Goal: Information Seeking & Learning: Learn about a topic

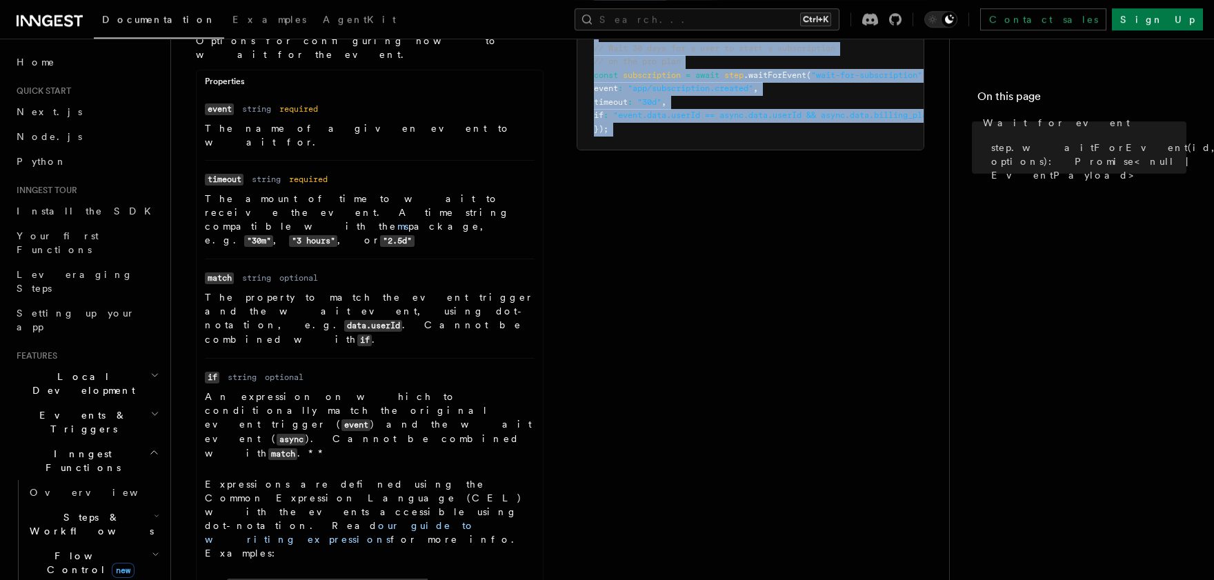
scroll to position [385, 0]
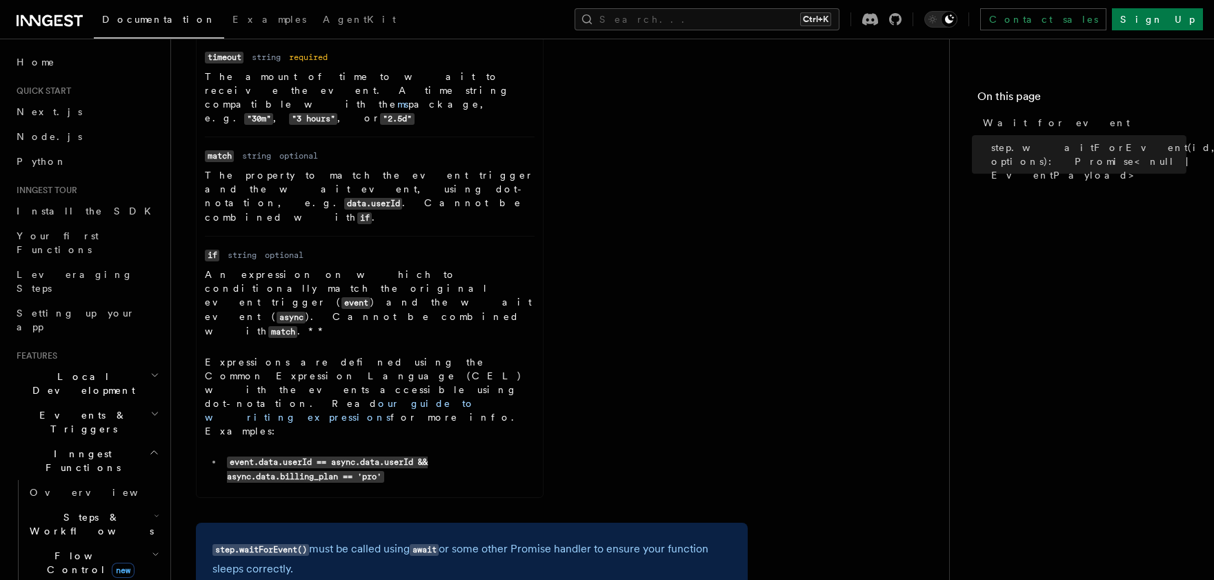
drag, startPoint x: 203, startPoint y: 75, endPoint x: 696, endPoint y: 402, distance: 592.1
click at [696, 402] on article "References TypeScript SDK Steps Wait for event step.waitForEvent(id, options): …" at bounding box center [560, 272] width 734 height 1194
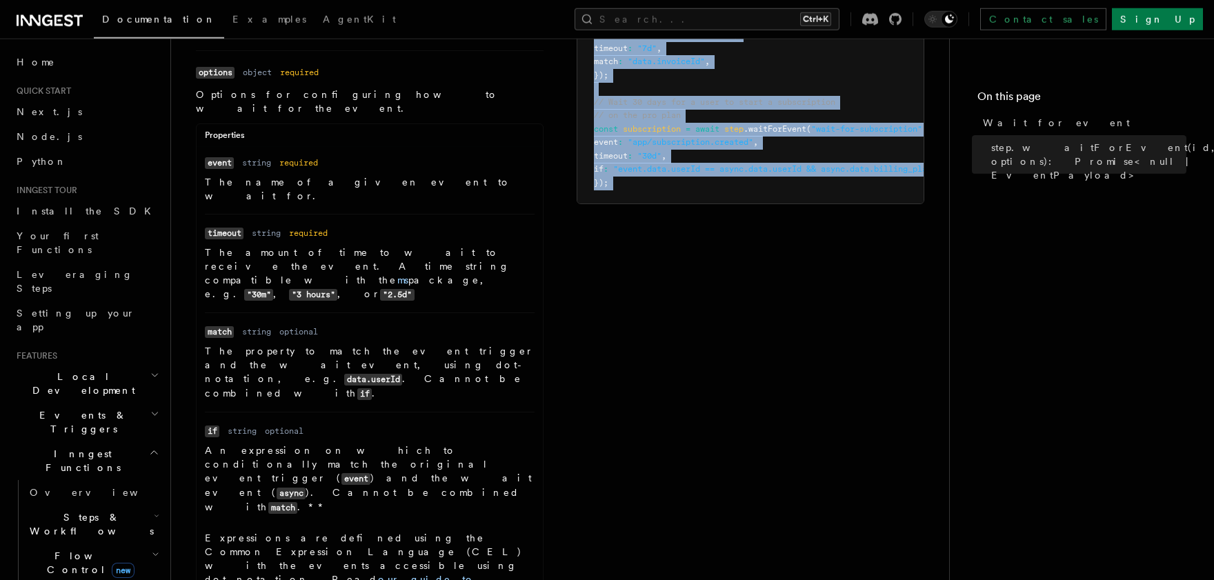
scroll to position [112, 0]
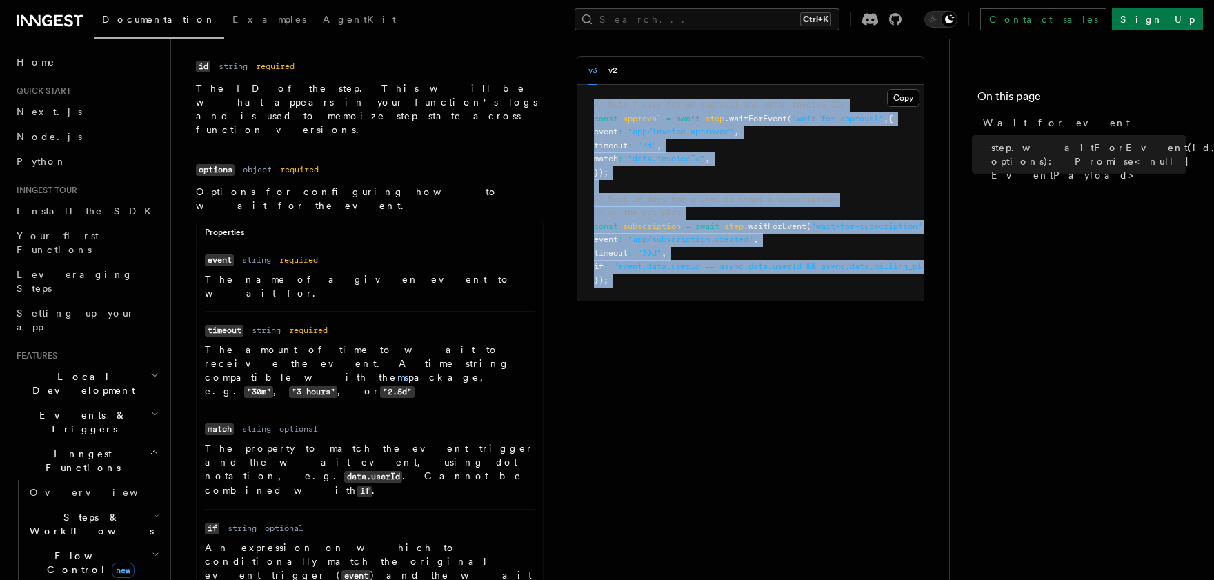
click at [454, 227] on div "Properties" at bounding box center [370, 235] width 346 height 17
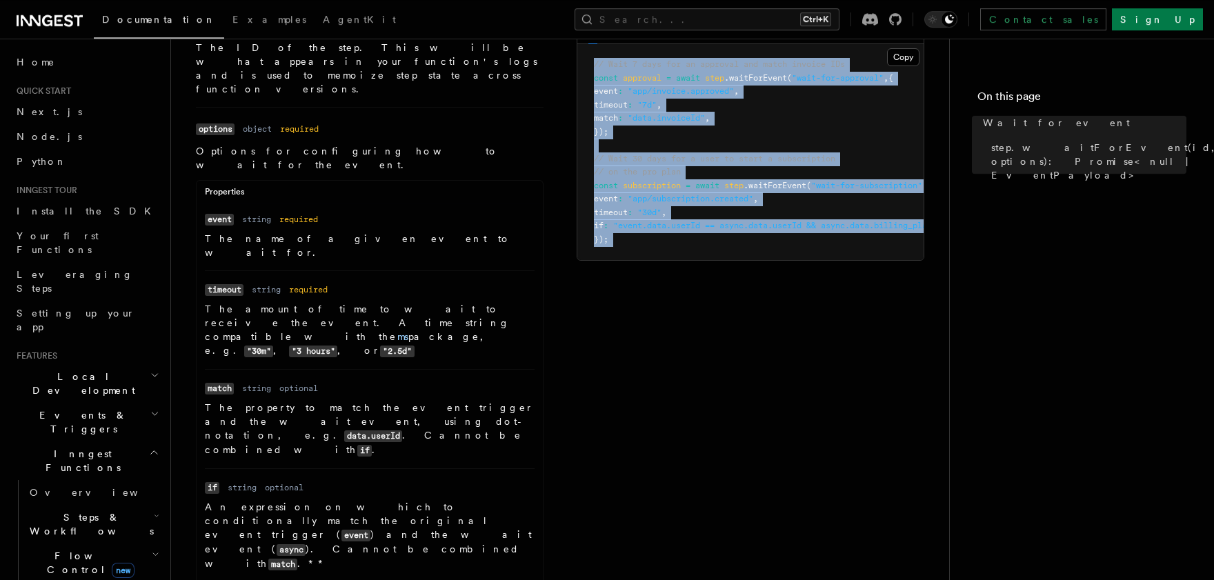
scroll to position [455, 0]
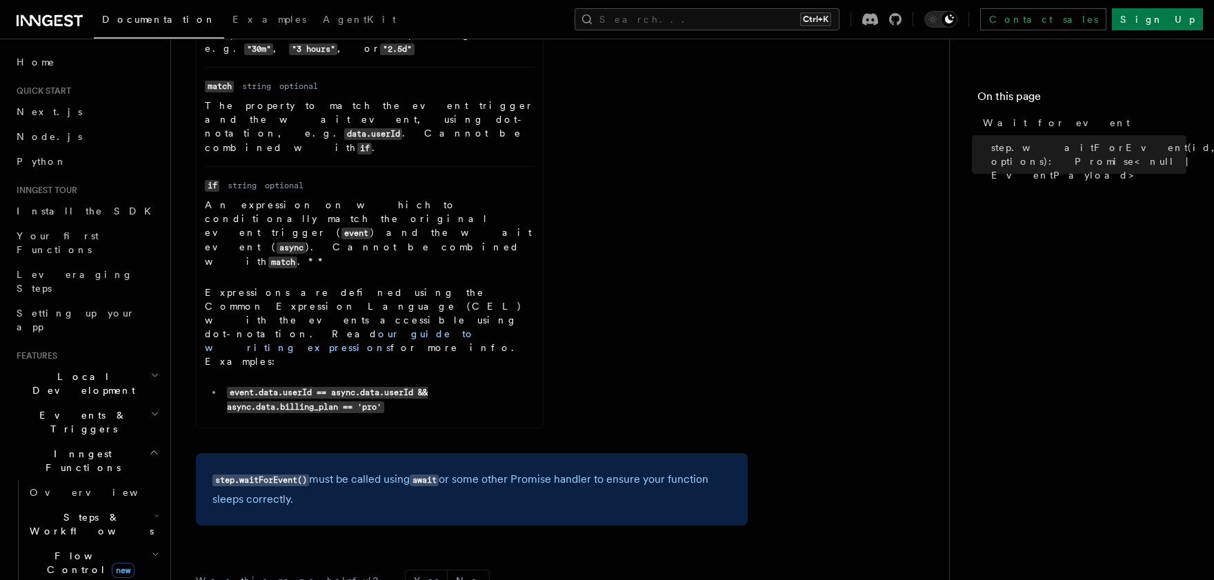
drag, startPoint x: 200, startPoint y: 104, endPoint x: 727, endPoint y: 328, distance: 573.1
click at [727, 329] on article "References TypeScript SDK Steps Wait for event step.waitForEvent(id, options): …" at bounding box center [560, 203] width 734 height 1194
click at [620, 234] on div "Name id Type string Required required Description The ID of the step. This will…" at bounding box center [560, 74] width 728 height 723
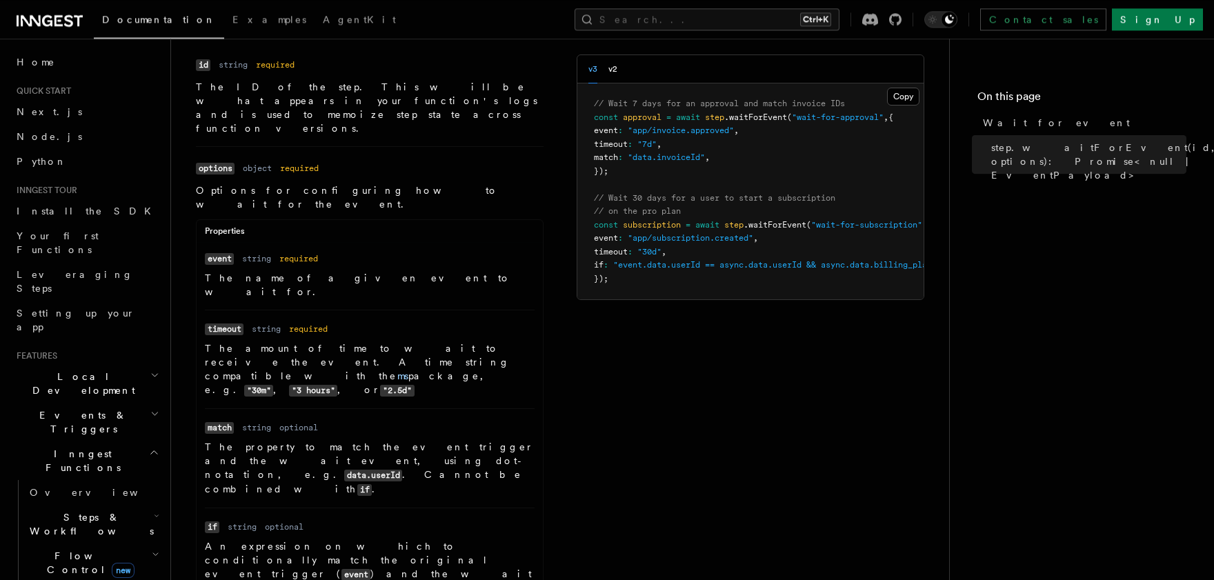
scroll to position [0, 0]
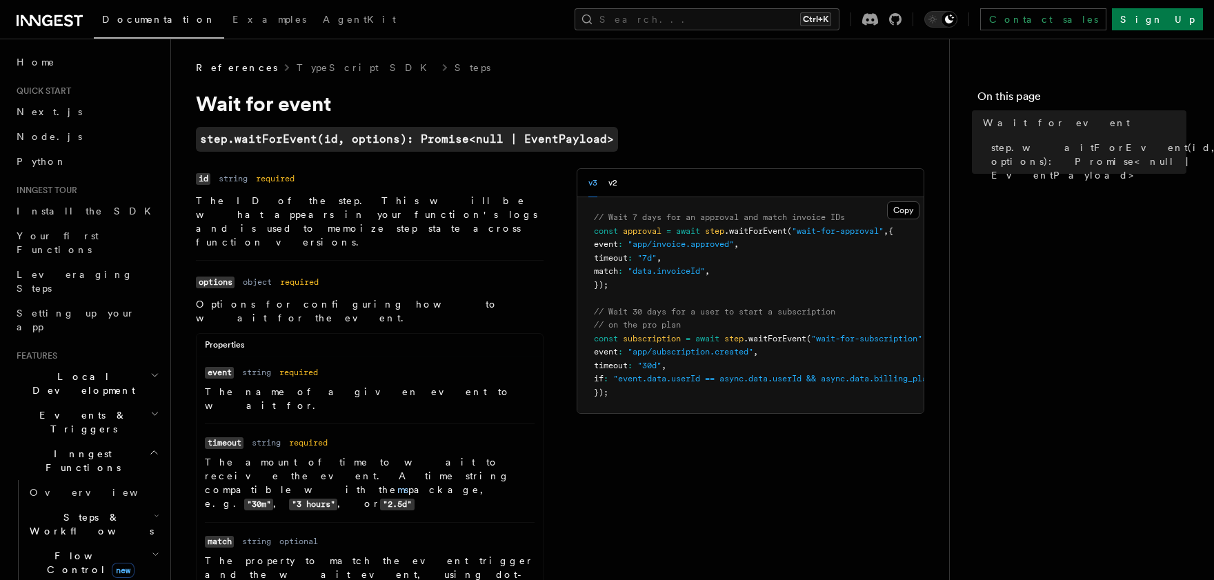
click at [447, 365] on dl "Name event Type string Required required Description The name of a given event …" at bounding box center [370, 389] width 330 height 48
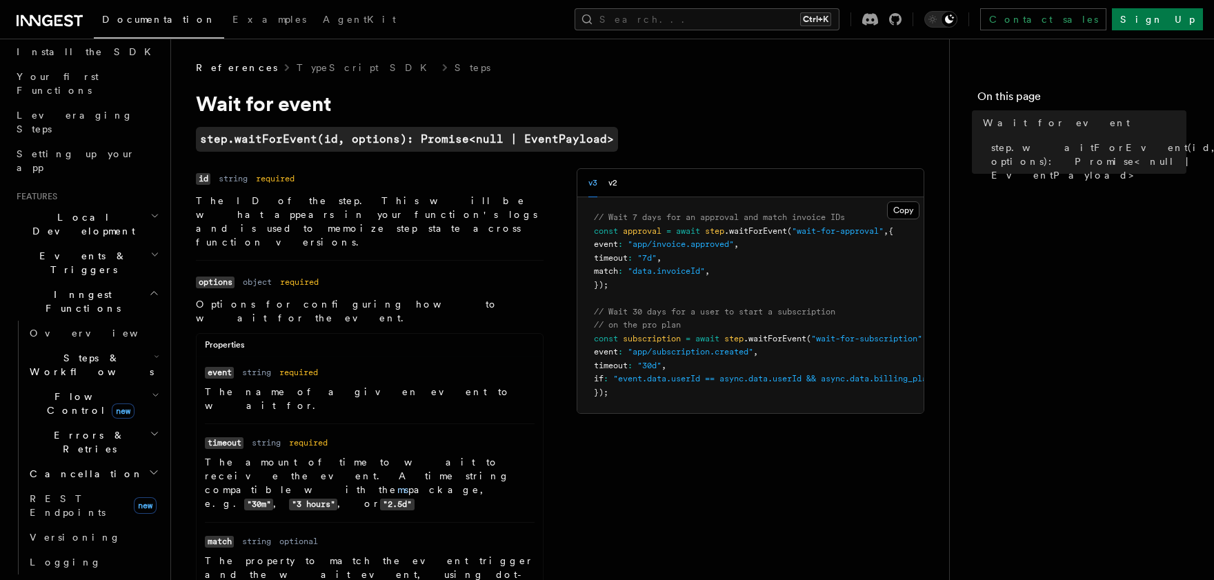
scroll to position [239, 0]
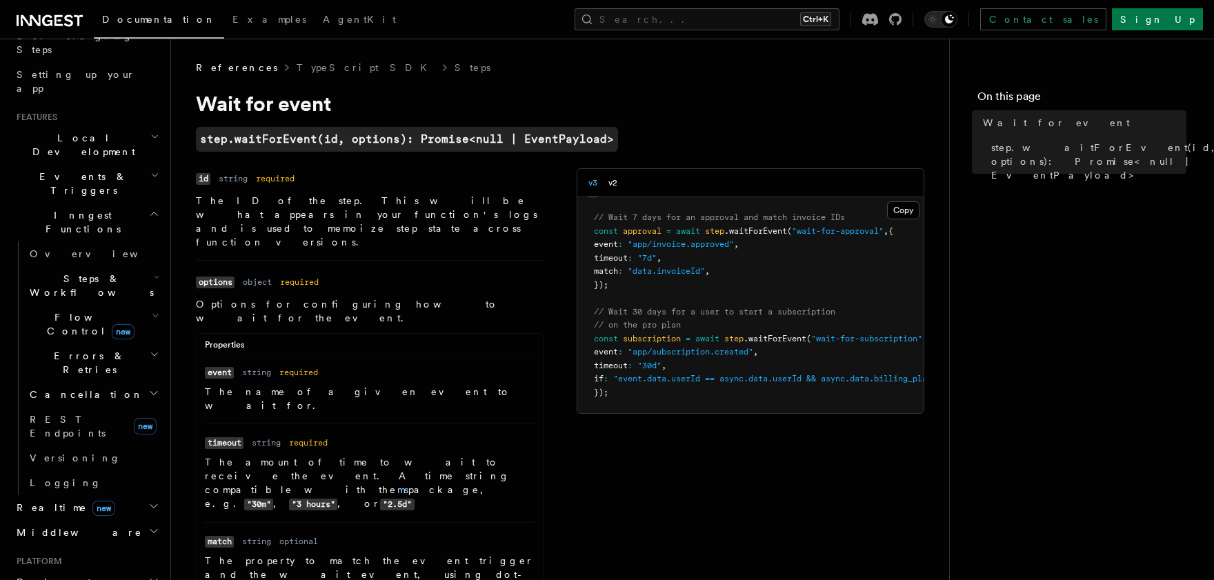
click at [92, 501] on span "new" at bounding box center [103, 508] width 23 height 15
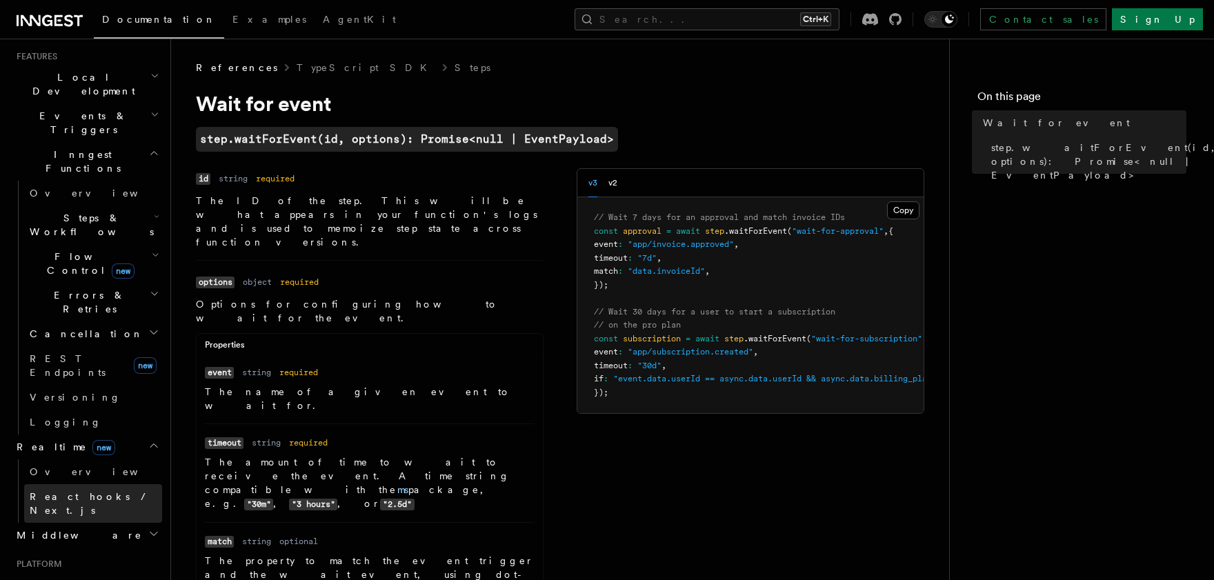
scroll to position [319, 0]
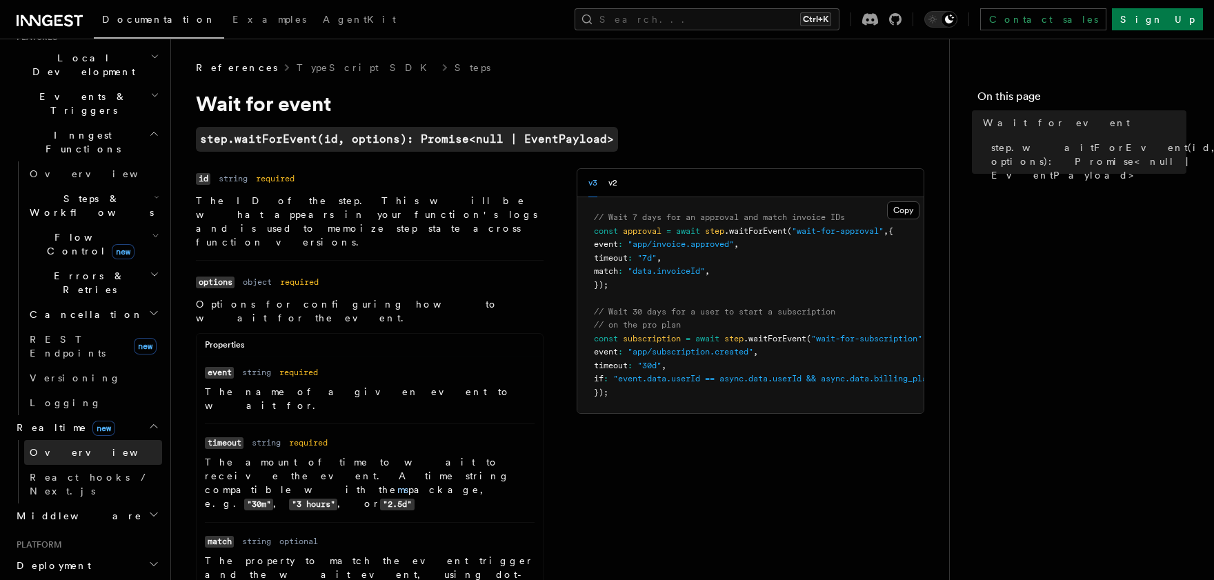
click at [68, 447] on span "Overview" at bounding box center [101, 452] width 142 height 11
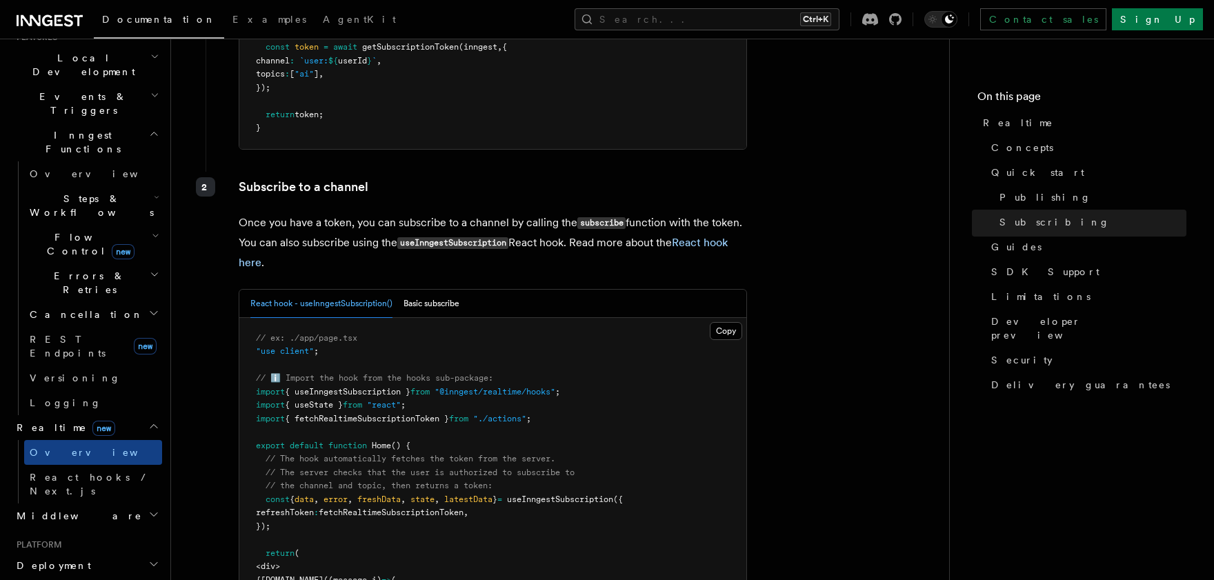
scroll to position [2002, 0]
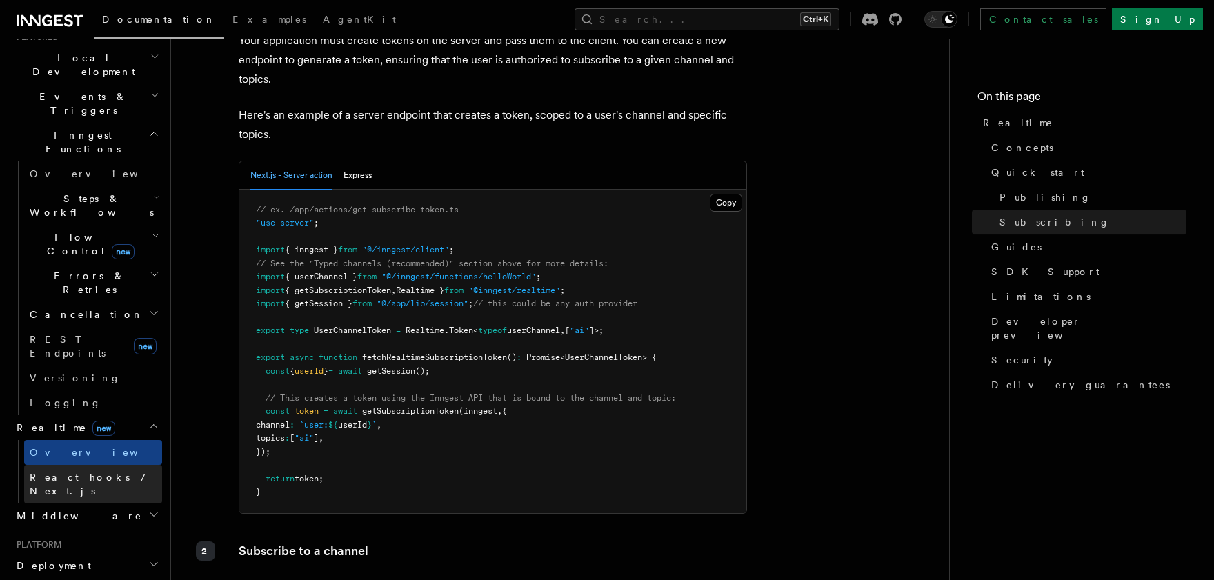
click at [111, 472] on span "React hooks / Next.js" at bounding box center [91, 484] width 122 height 25
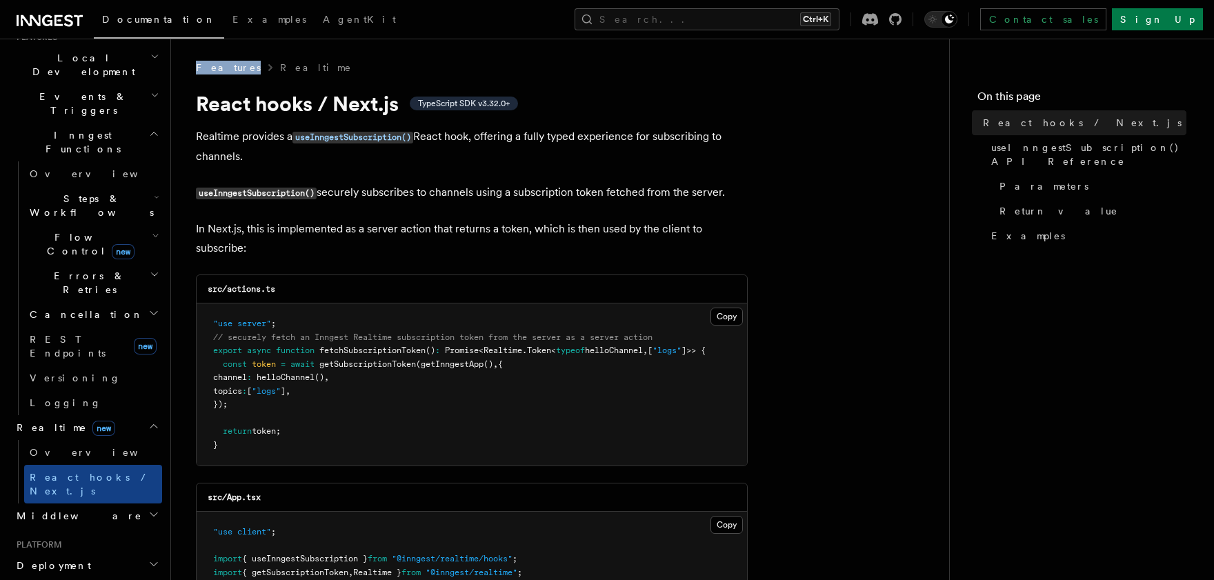
drag, startPoint x: 657, startPoint y: 286, endPoint x: 192, endPoint y: 70, distance: 512.4
copy span "Features"
click at [66, 447] on span "Overview" at bounding box center [101, 452] width 142 height 11
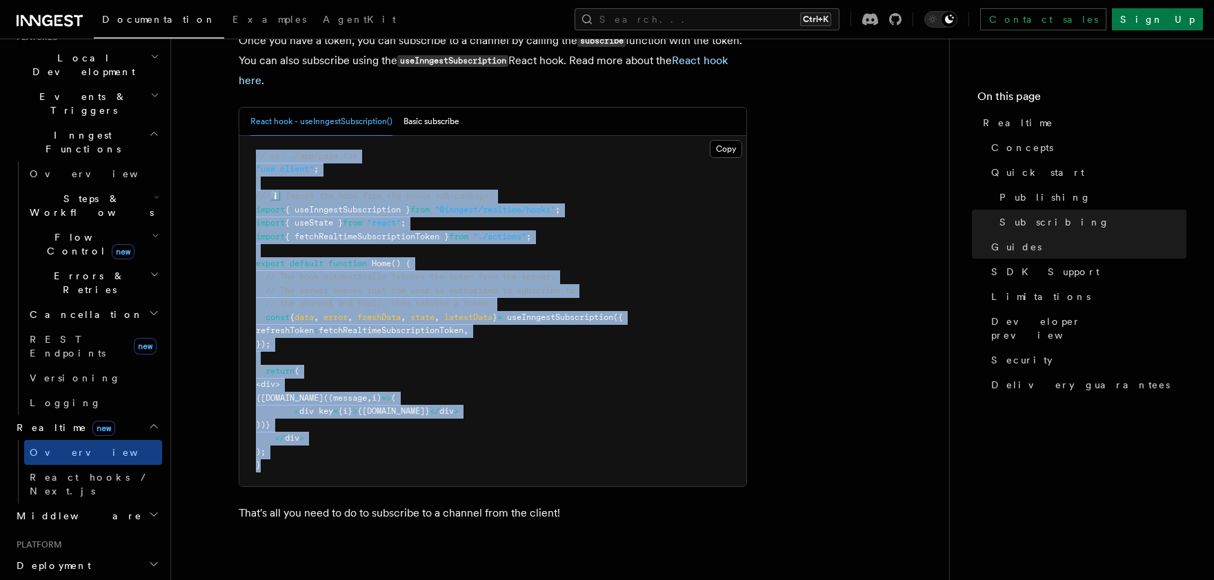
scroll to position [2912, 0]
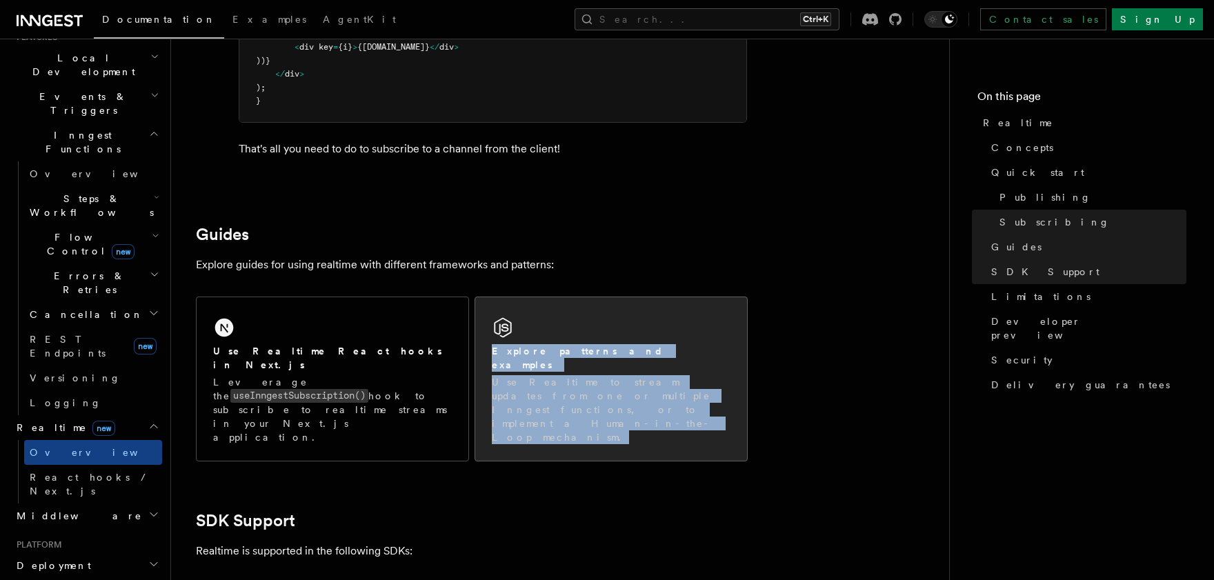
drag, startPoint x: 194, startPoint y: 100, endPoint x: 561, endPoint y: 388, distance: 466.0
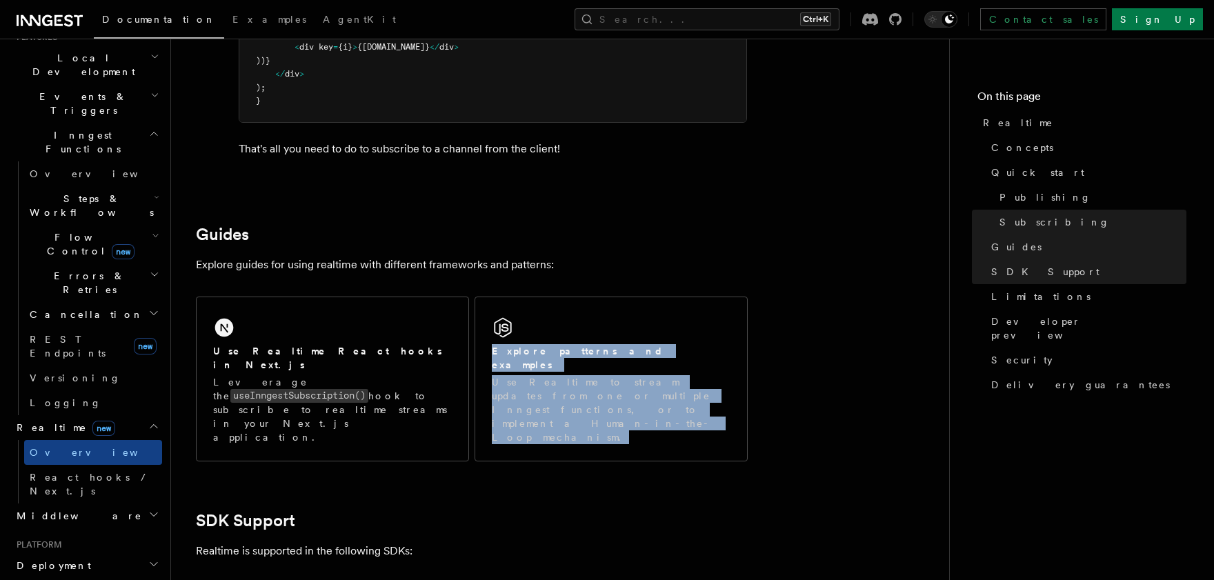
copy div "Explore patterns and examples Use Realtime to stream updates from one or multip…"
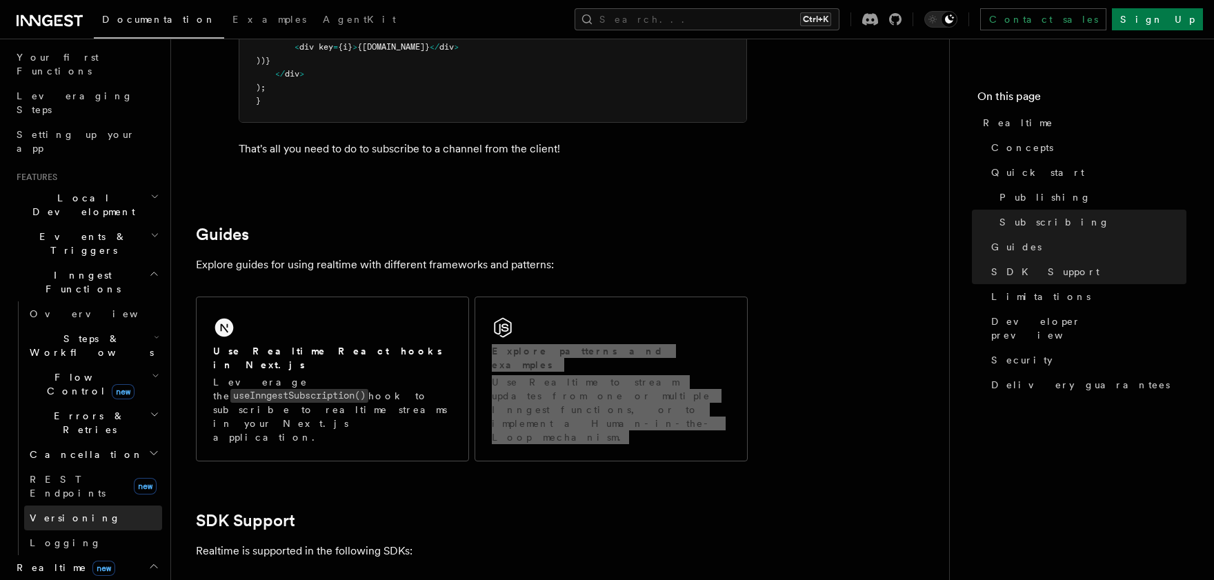
scroll to position [159, 0]
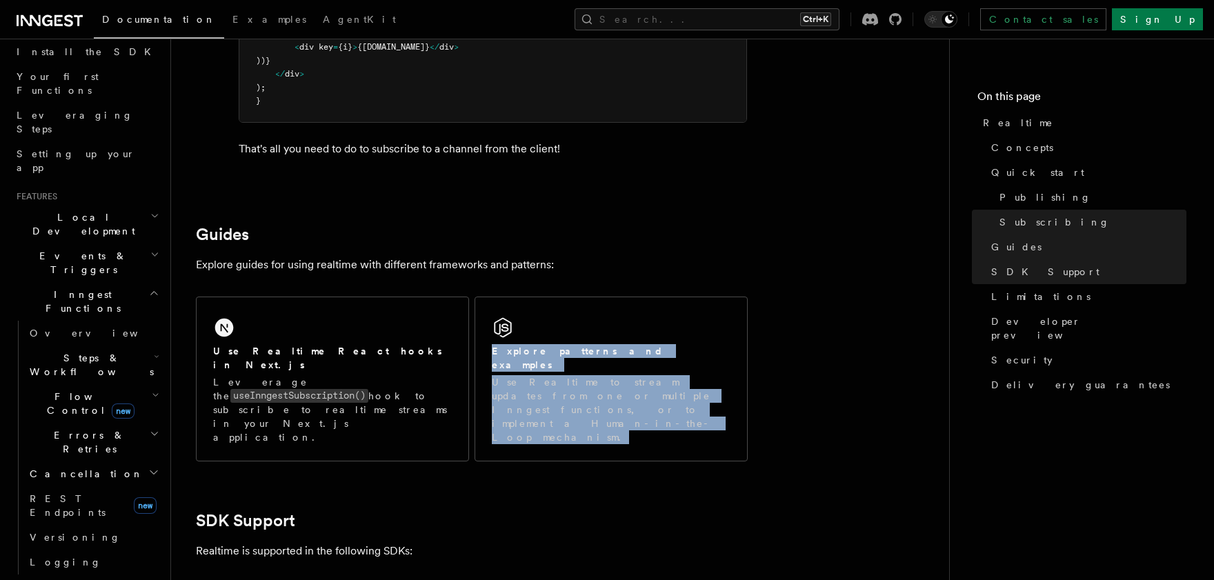
click at [119, 243] on h2 "Events & Triggers" at bounding box center [86, 262] width 151 height 39
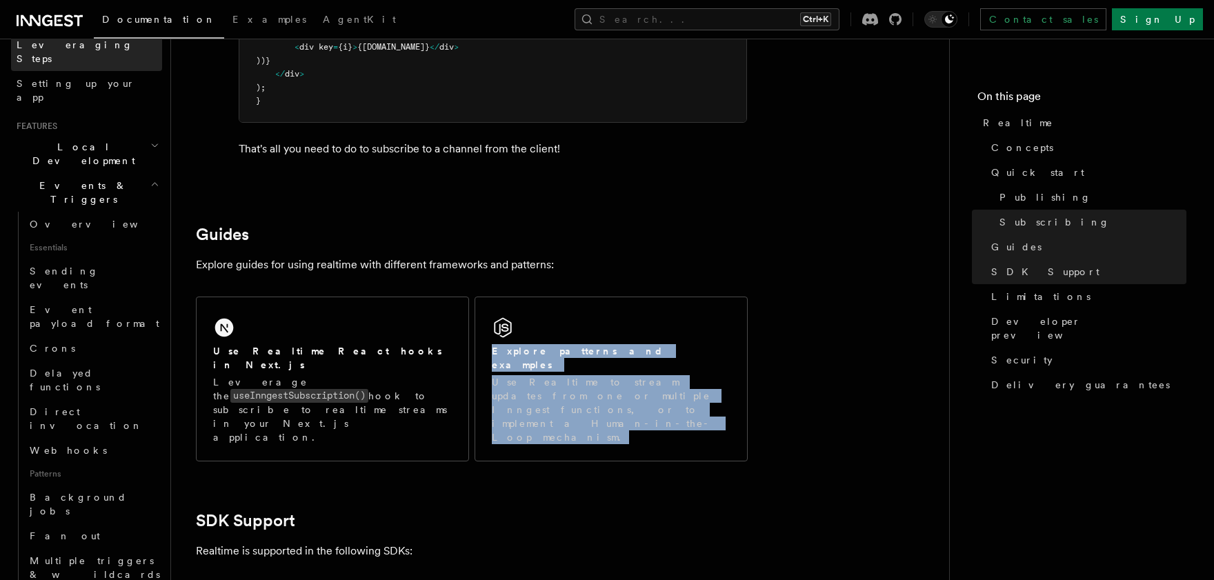
scroll to position [0, 0]
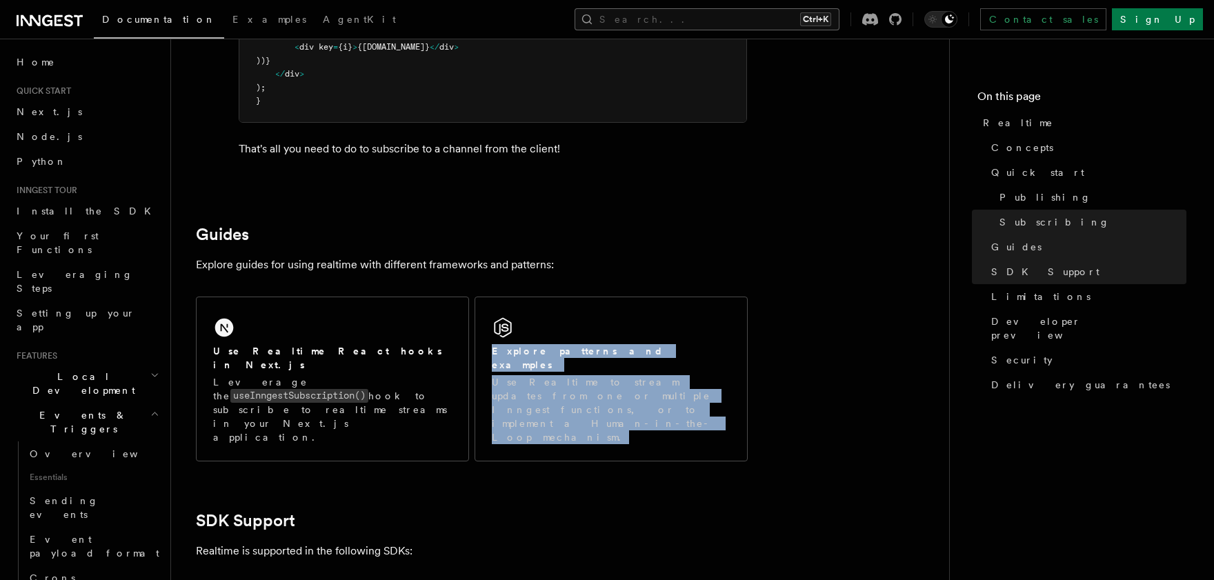
click at [767, 14] on button "Search... Ctrl+K" at bounding box center [706, 19] width 265 height 22
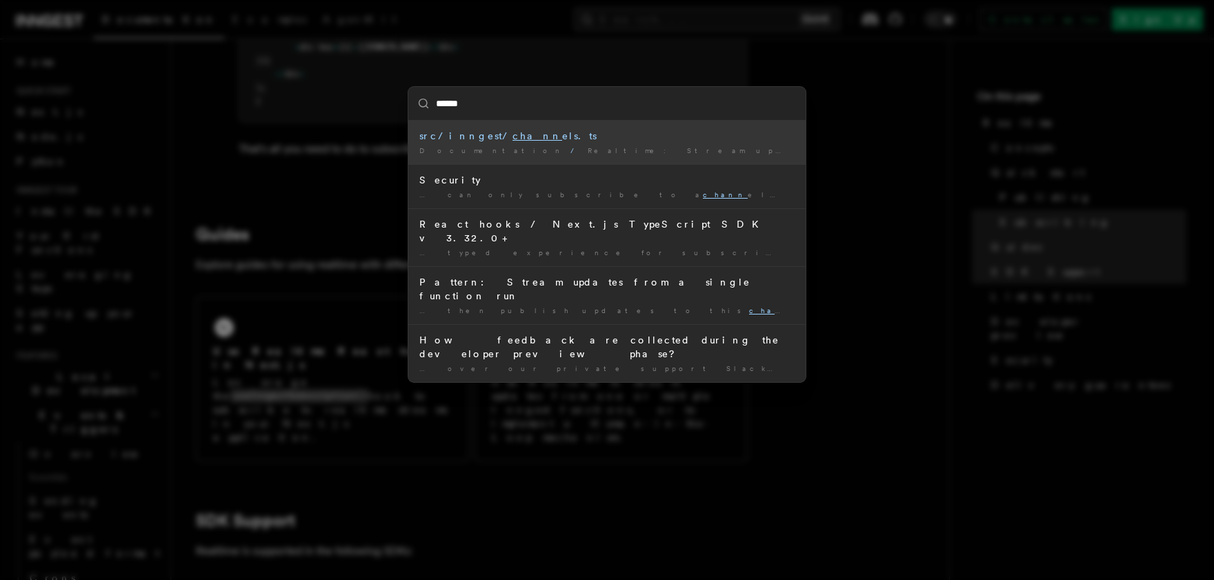
type input "*******"
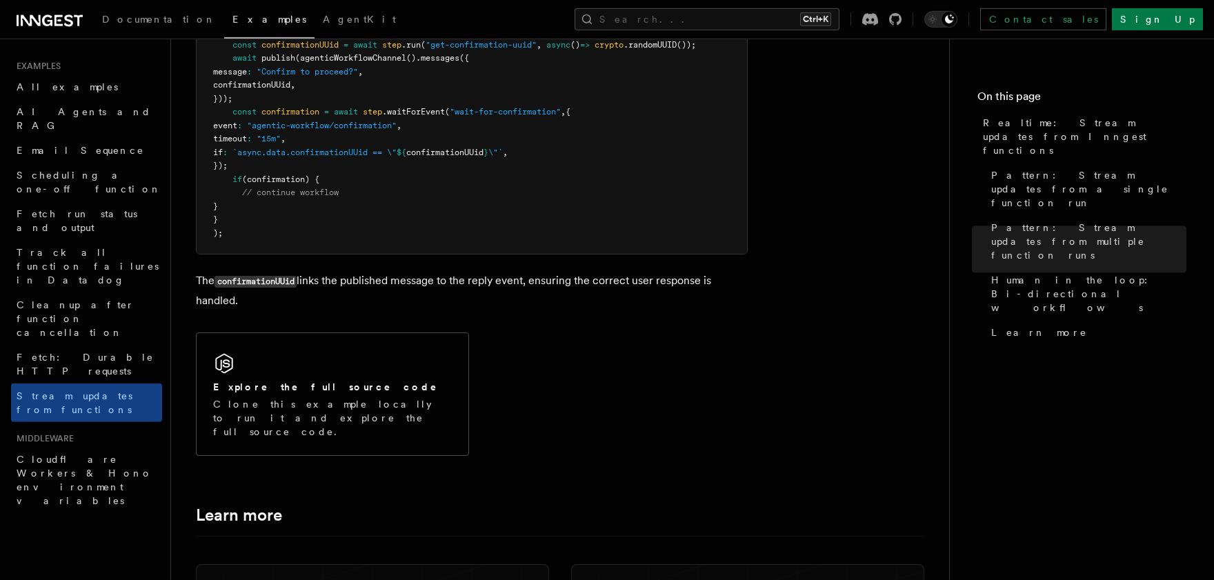
scroll to position [3420, 0]
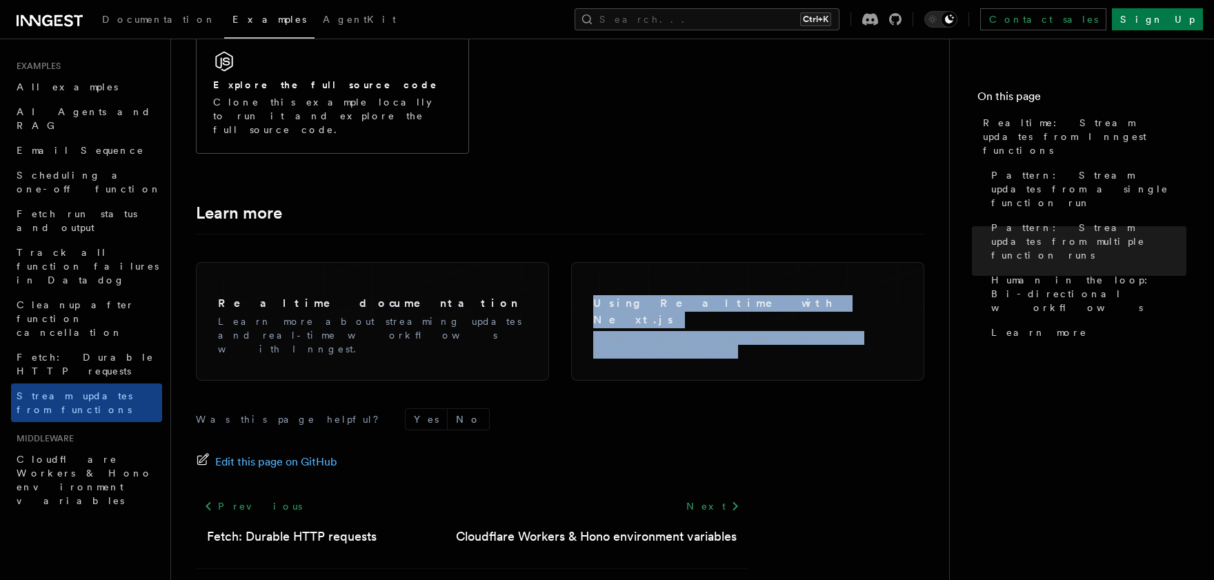
drag, startPoint x: 205, startPoint y: 51, endPoint x: 729, endPoint y: 368, distance: 611.9
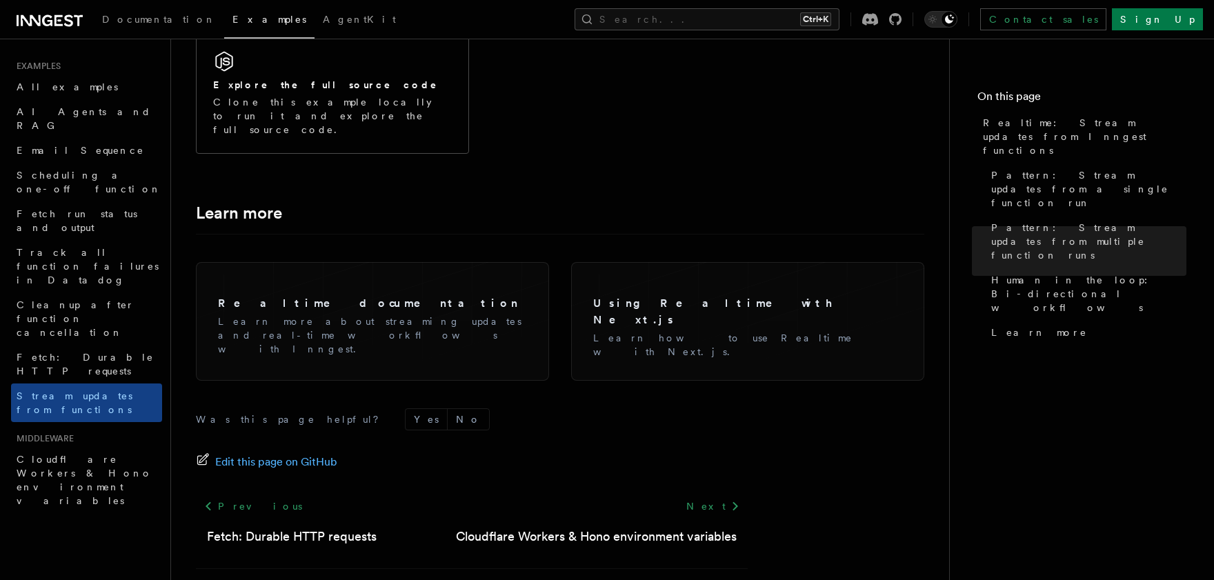
click at [547, 408] on form "Was this page helpful? Yes No" at bounding box center [472, 419] width 552 height 22
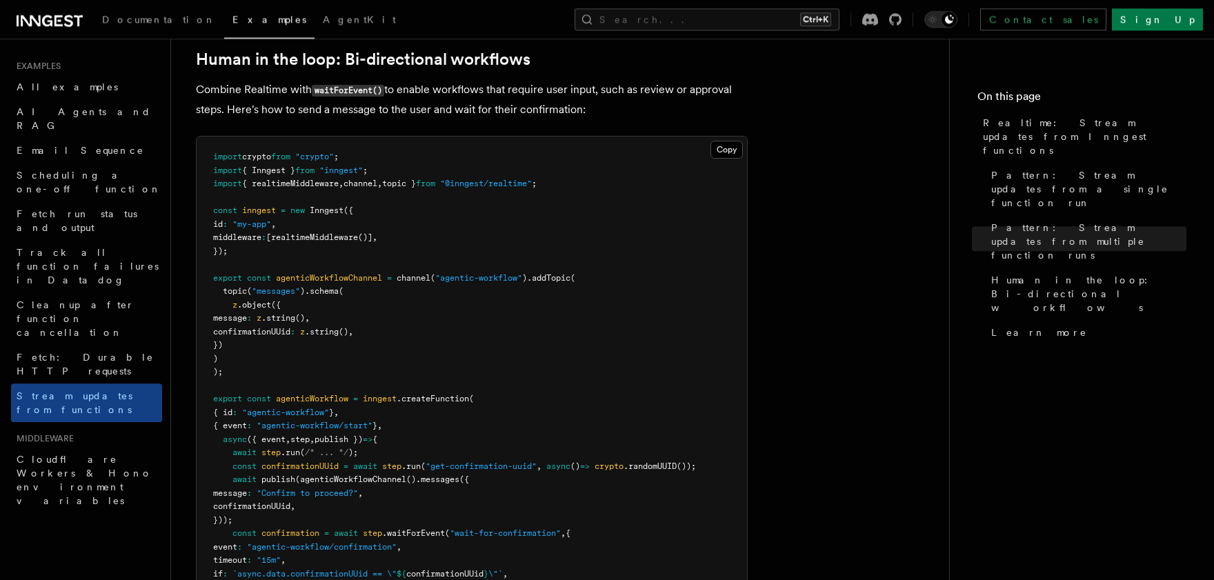
scroll to position [2692, 0]
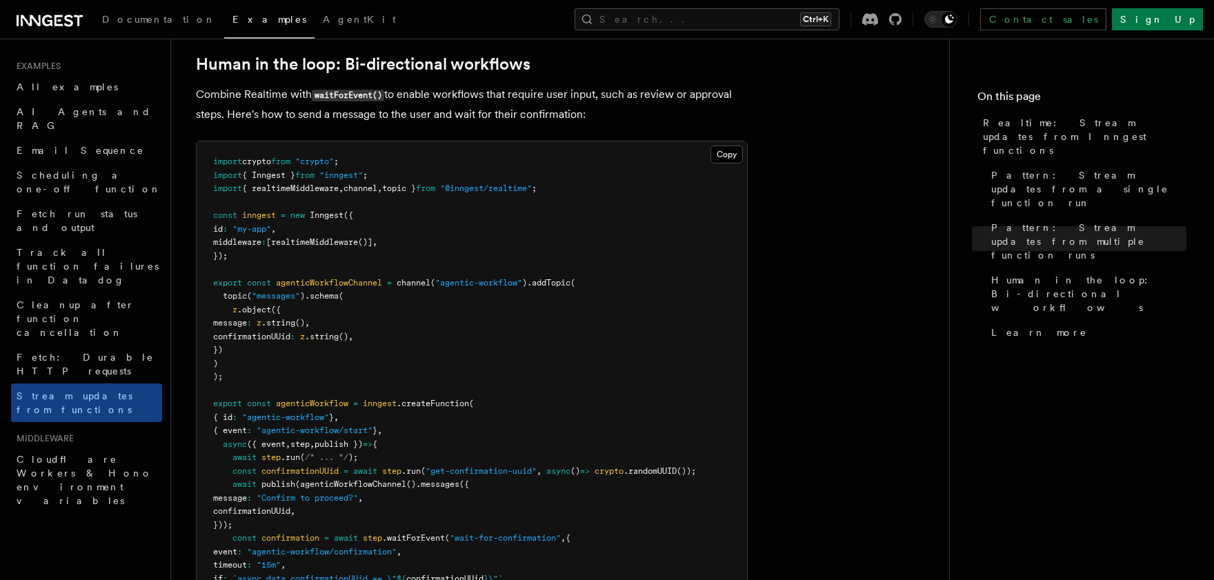
click at [742, 5] on div "Documentation Examples AgentKit Search... Ctrl+K Contact sales Sign Up" at bounding box center [607, 19] width 1214 height 39
click at [739, 17] on button "Search... Ctrl+K" at bounding box center [706, 19] width 265 height 22
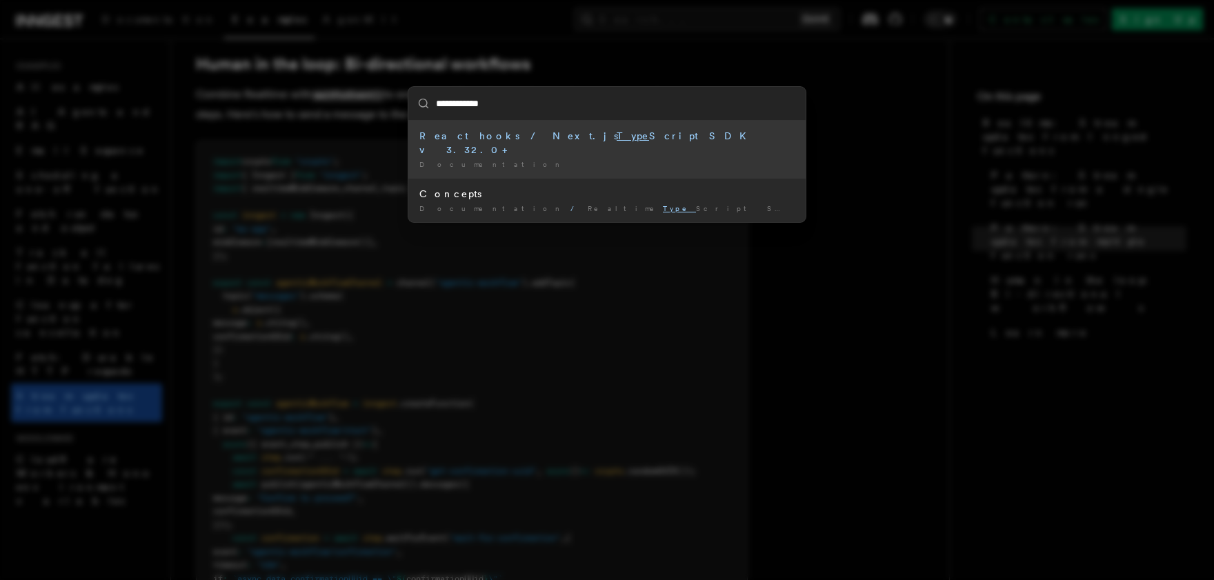
type input "**********"
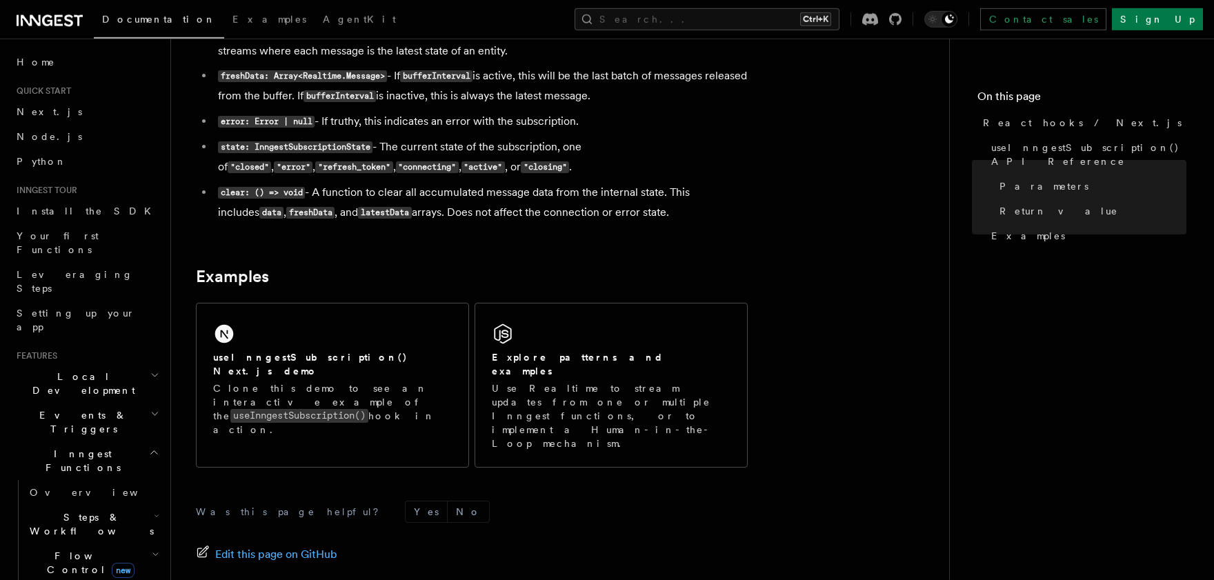
scroll to position [1274, 0]
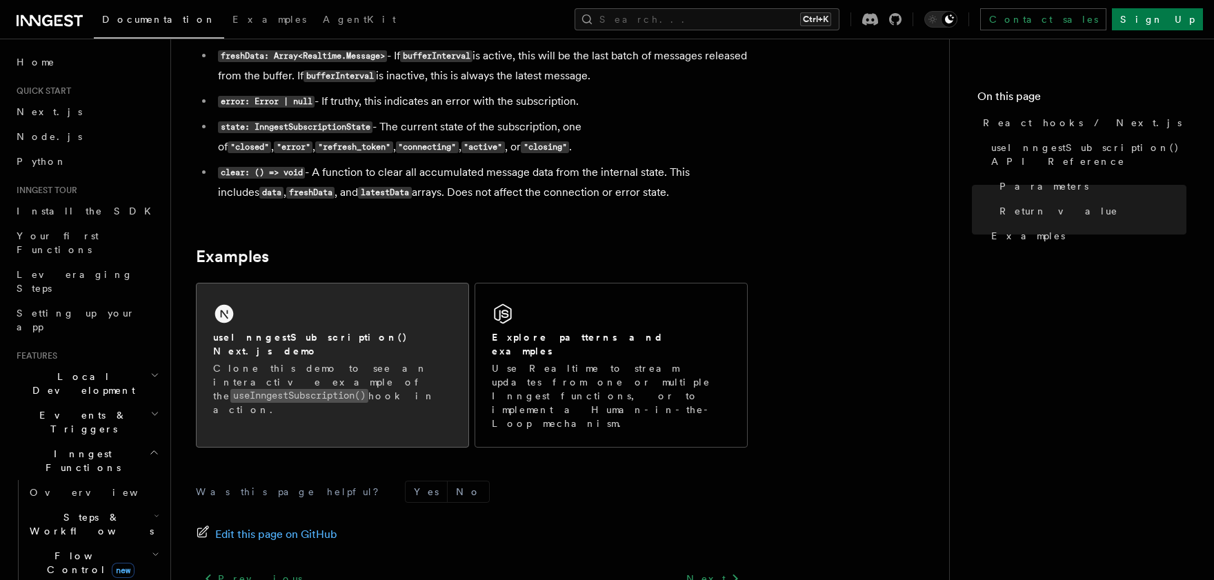
click at [359, 320] on div "useInngestSubscription() Next.js demo Clone this demo to see an interactive exa…" at bounding box center [333, 358] width 272 height 150
